Goal: Information Seeking & Learning: Find specific fact

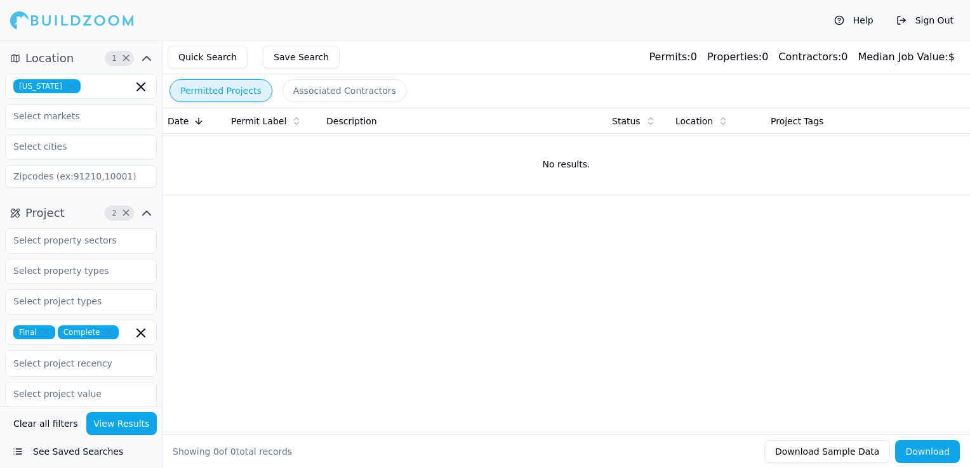
click at [71, 90] on icon "button" at bounding box center [71, 87] width 8 height 8
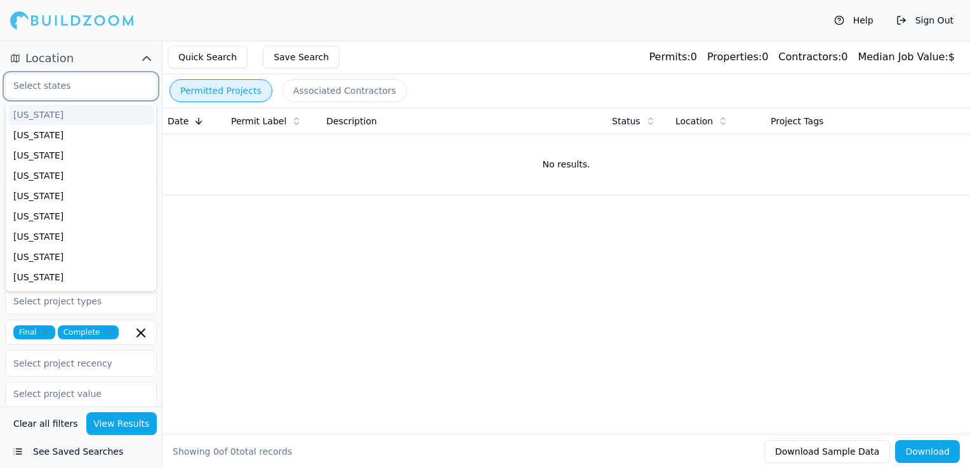
click at [83, 93] on input "text" at bounding box center [73, 85] width 135 height 23
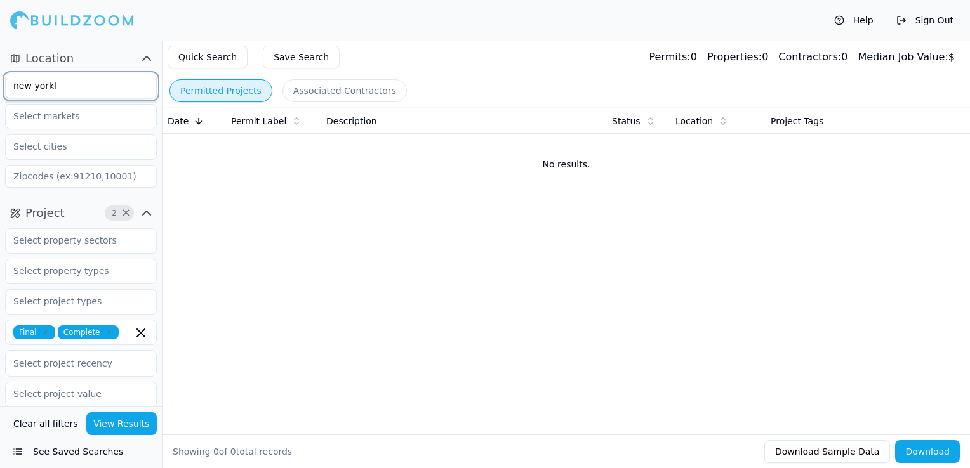
type input "[US_STATE]"
click at [75, 112] on div "[US_STATE]" at bounding box center [80, 115] width 145 height 20
click at [216, 17] on div "Help Sign Out" at bounding box center [485, 20] width 970 height 41
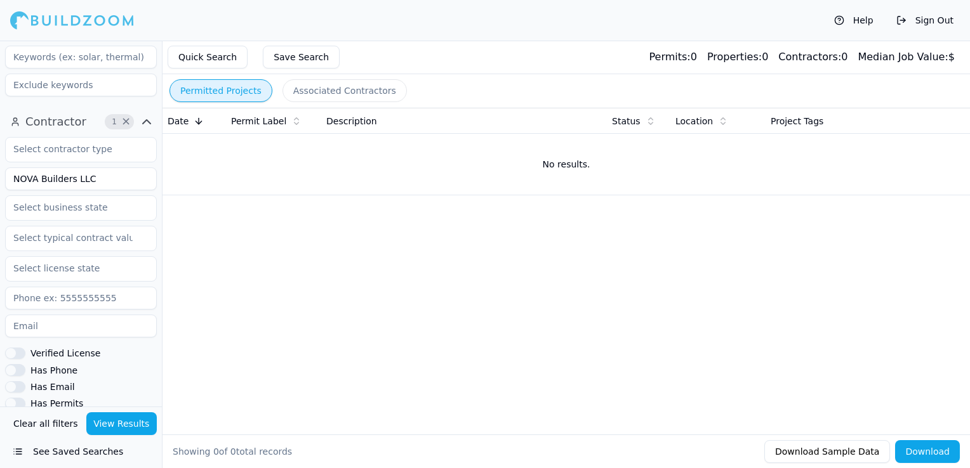
scroll to position [381, 0]
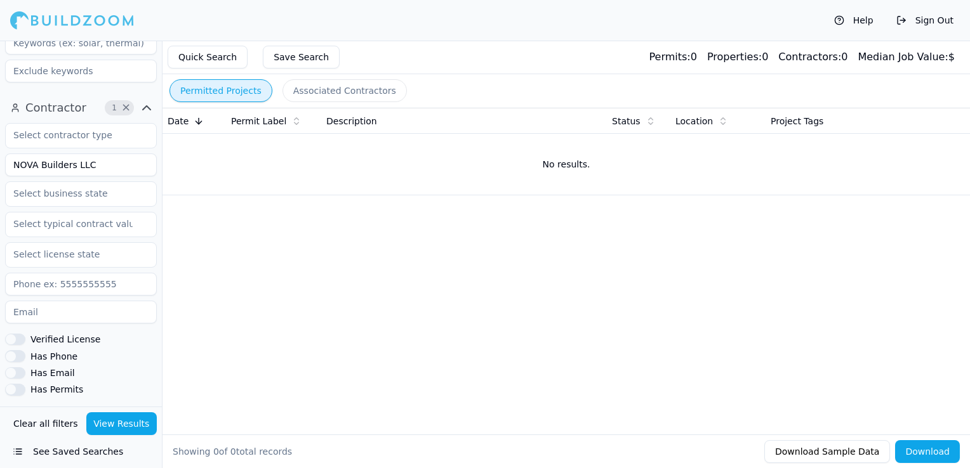
drag, startPoint x: 91, startPoint y: 168, endPoint x: 13, endPoint y: 155, distance: 79.8
click at [13, 155] on input "NOVA Builders LLC" at bounding box center [81, 165] width 152 height 23
click at [109, 422] on button "View Results" at bounding box center [121, 424] width 71 height 23
drag, startPoint x: 141, startPoint y: 162, endPoint x: 69, endPoint y: 164, distance: 71.8
click at [69, 164] on input "Stasi Brothers Asphalt Corp" at bounding box center [81, 165] width 152 height 23
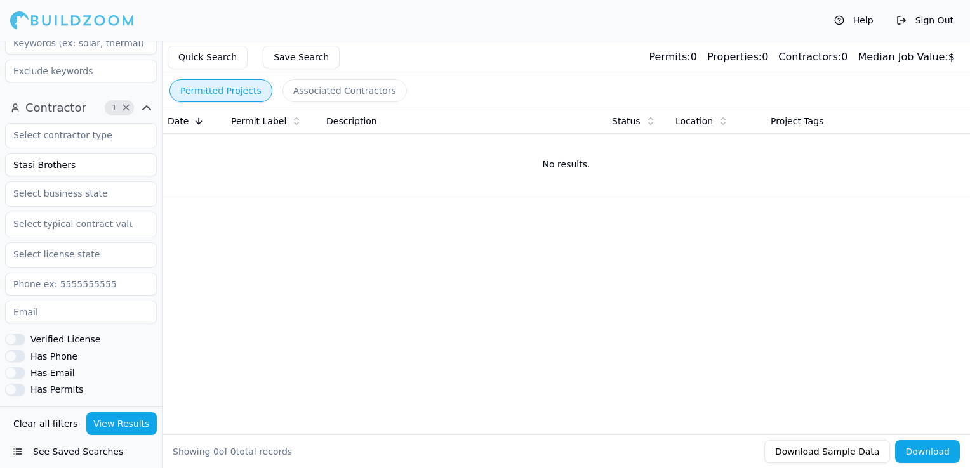
type input "Stasi Brothers"
click at [124, 419] on button "View Results" at bounding box center [121, 424] width 71 height 23
